Goal: Find specific page/section: Find specific page/section

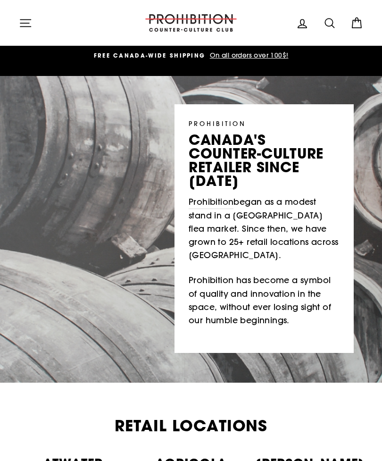
click at [365, 354] on div at bounding box center [191, 229] width 382 height 491
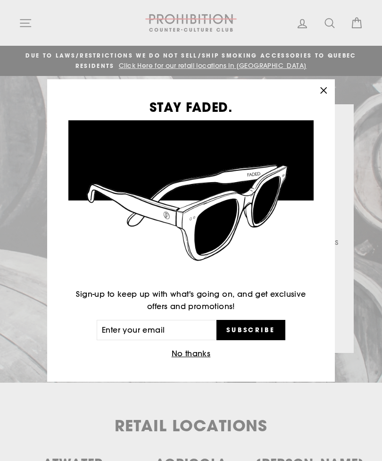
click at [323, 89] on icon "button" at bounding box center [323, 90] width 13 height 13
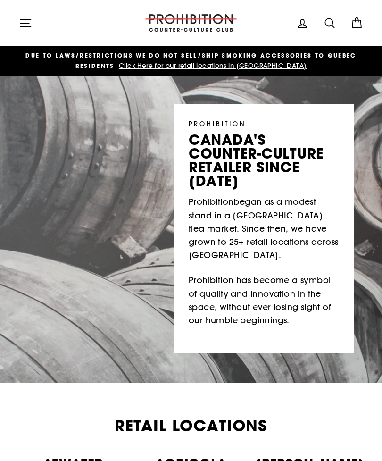
click at [328, 26] on icon at bounding box center [329, 22] width 9 height 9
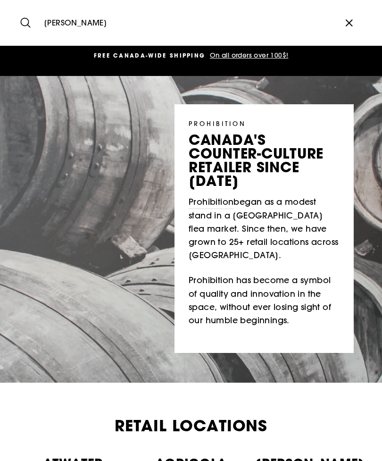
type input "[PERSON_NAME]"
click at [29, 23] on button "Search" at bounding box center [29, 23] width 20 height 32
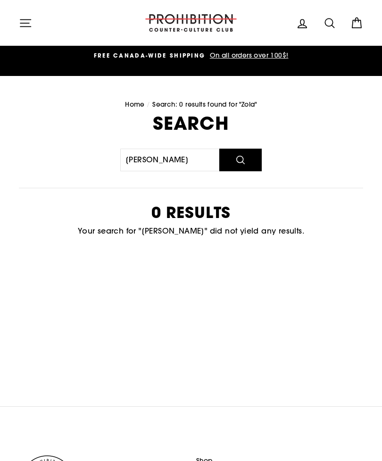
click at [327, 22] on icon at bounding box center [329, 23] width 13 height 13
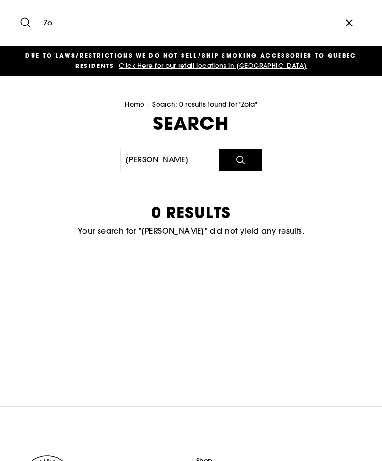
type input "Z"
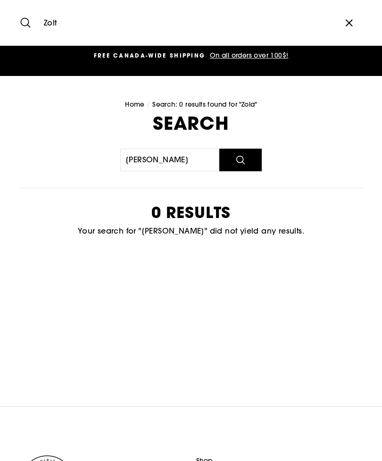
type input "Zolt"
click at [19, 28] on icon "submit" at bounding box center [25, 22] width 13 height 13
